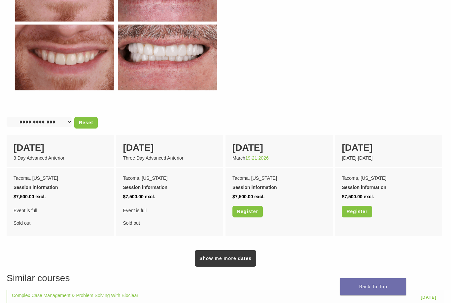
scroll to position [396, 0]
click at [243, 254] on link "Show me more dates" at bounding box center [225, 258] width 61 height 17
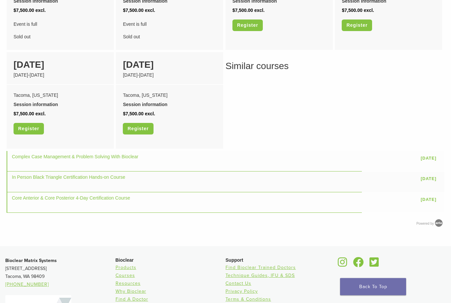
scroll to position [653, 0]
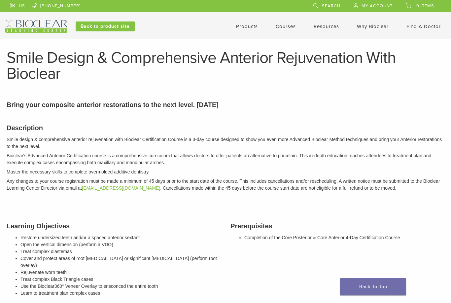
click at [291, 34] on header "US 1.855.712.5327 Search My Account 0 items Cart No products in the cart. Back …" at bounding box center [225, 19] width 451 height 39
click at [288, 28] on link "Courses" at bounding box center [286, 26] width 20 height 6
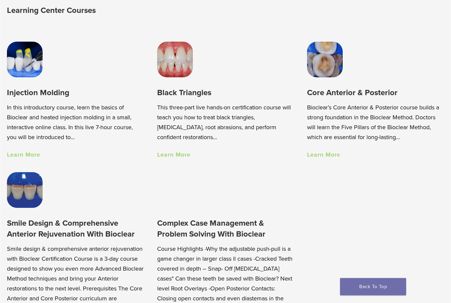
scroll to position [431, 0]
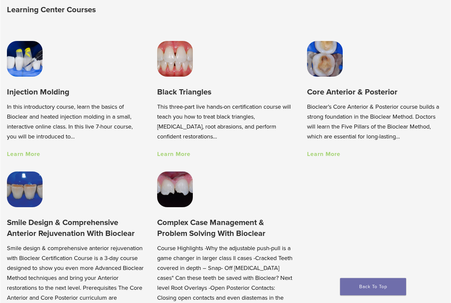
click at [344, 150] on div "Core Anterior & Posterior Bioclear’s Core Anterior & Posterior course builds a …" at bounding box center [375, 123] width 137 height 72
click at [334, 156] on link "Learn More" at bounding box center [323, 153] width 33 height 7
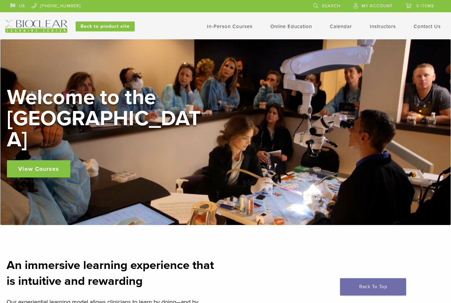
scroll to position [453, 0]
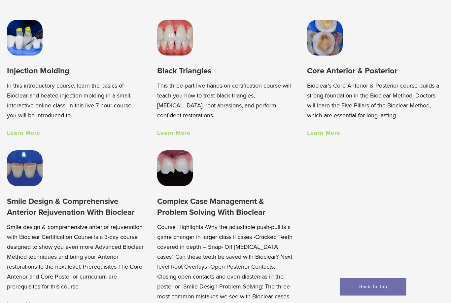
click at [22, 210] on h3 "Smile Design & Comprehensive Anterior Rejuvenation With Bioclear" at bounding box center [75, 207] width 137 height 22
click at [20, 202] on h3 "Smile Design & Comprehensive Anterior Rejuvenation With Bioclear" at bounding box center [75, 207] width 137 height 22
click at [23, 173] on img at bounding box center [25, 168] width 36 height 36
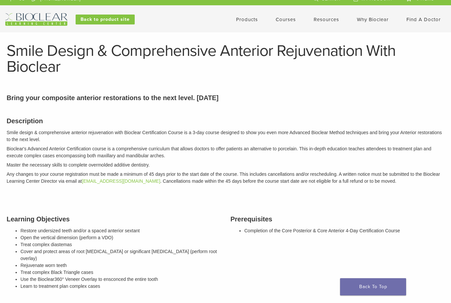
scroll to position [7, 0]
